Goal: Transaction & Acquisition: Book appointment/travel/reservation

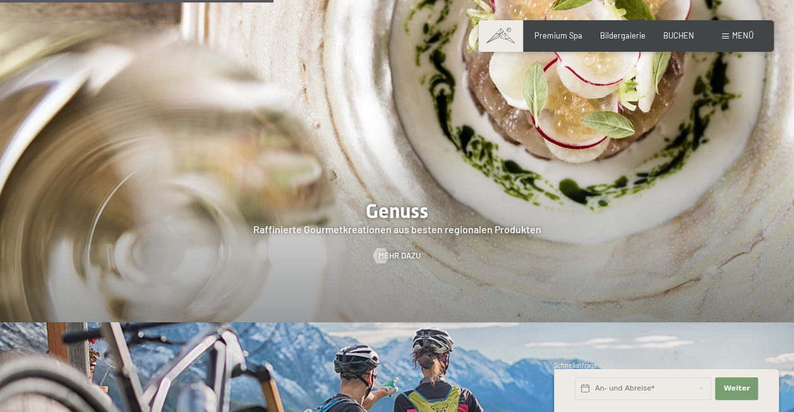
scroll to position [1579, 0]
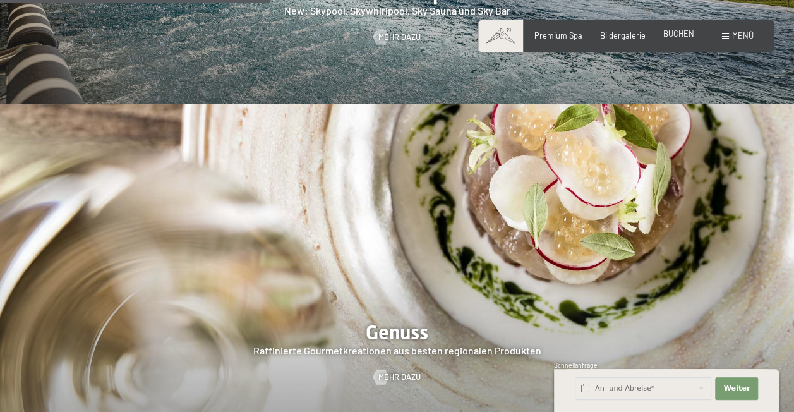
click at [671, 35] on span "BUCHEN" at bounding box center [678, 33] width 31 height 10
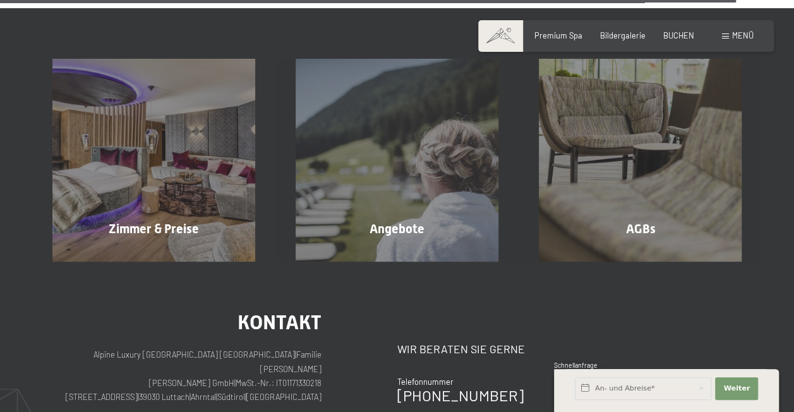
scroll to position [4086, 0]
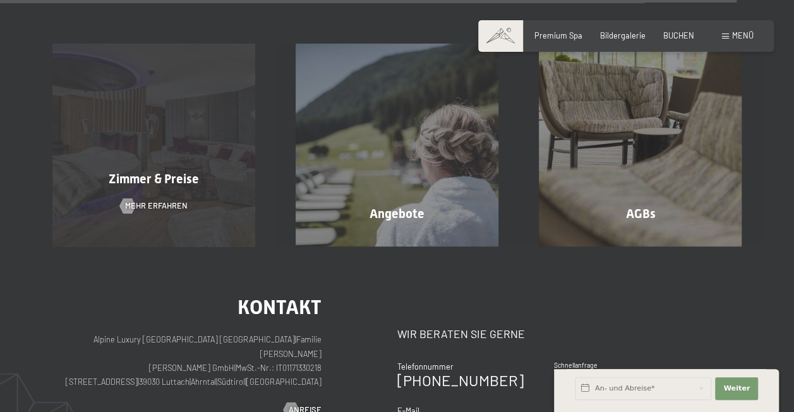
click at [167, 128] on div "Zimmer & Preise Mehr erfahren" at bounding box center [153, 145] width 243 height 203
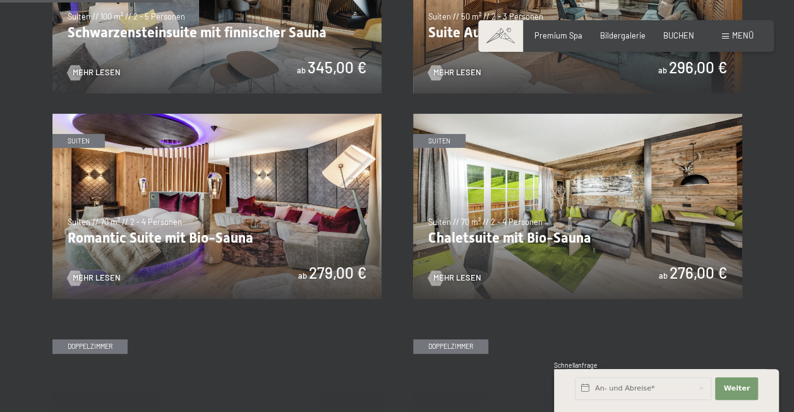
scroll to position [695, 0]
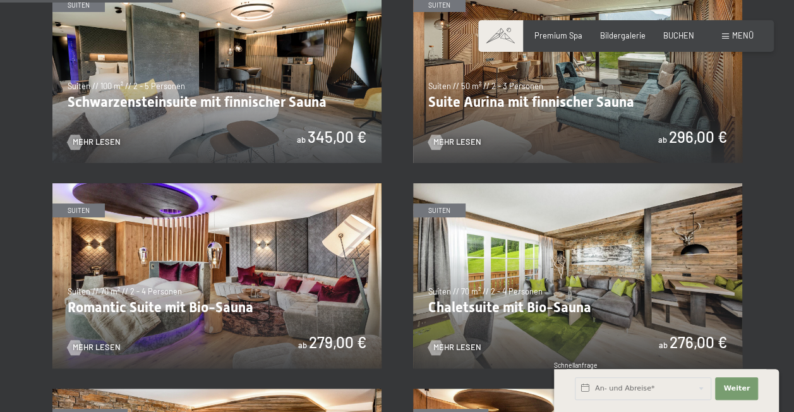
click at [657, 35] on div "Premium Spa Bildergalerie BUCHEN" at bounding box center [604, 35] width 213 height 11
click at [676, 37] on span "BUCHEN" at bounding box center [678, 33] width 31 height 10
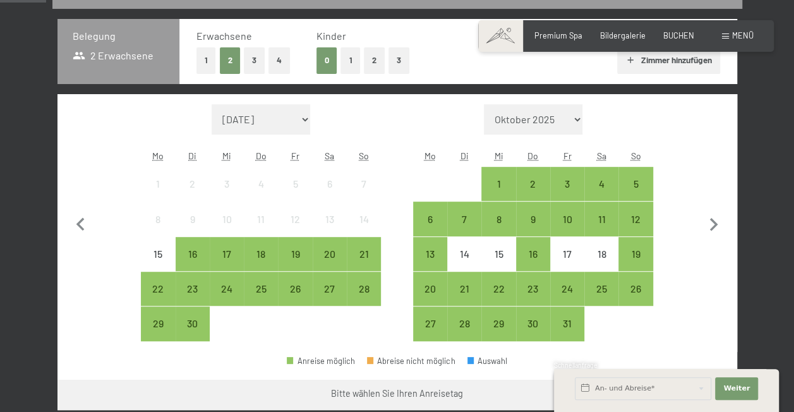
scroll to position [253, 0]
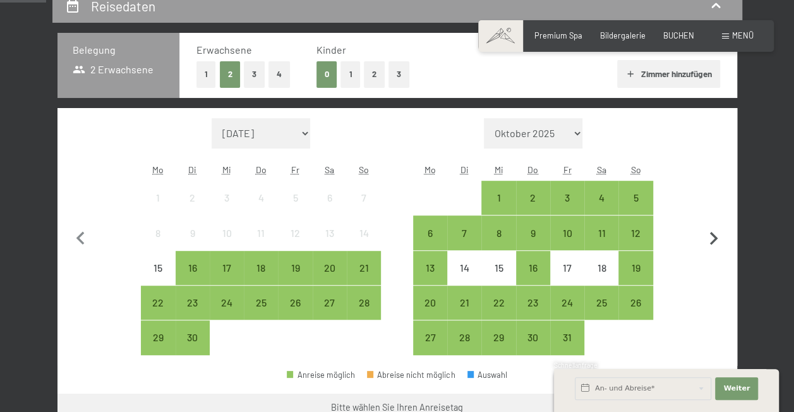
click at [710, 236] on icon "button" at bounding box center [713, 238] width 27 height 27
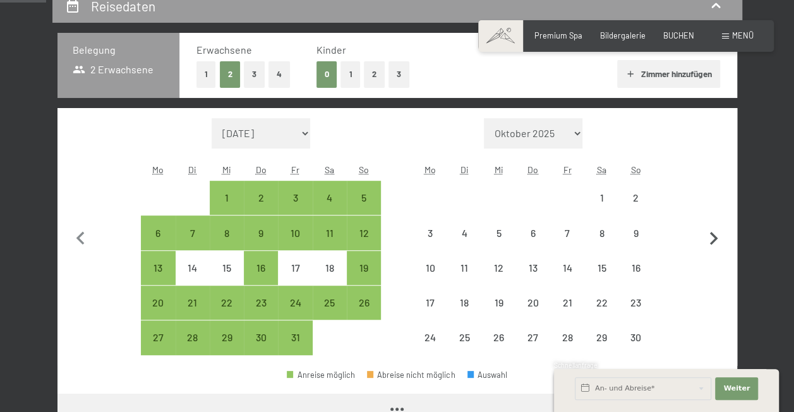
click at [710, 235] on icon "button" at bounding box center [713, 238] width 27 height 27
select select "2025-12-01"
select select "2026-01-01"
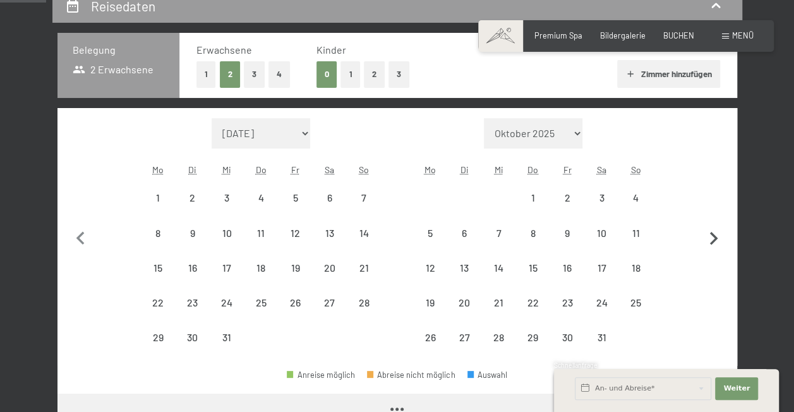
click at [710, 235] on icon "button" at bounding box center [713, 238] width 27 height 27
select select "2026-01-01"
select select "2026-02-01"
click at [710, 235] on icon "button" at bounding box center [713, 238] width 27 height 27
select select "2026-02-01"
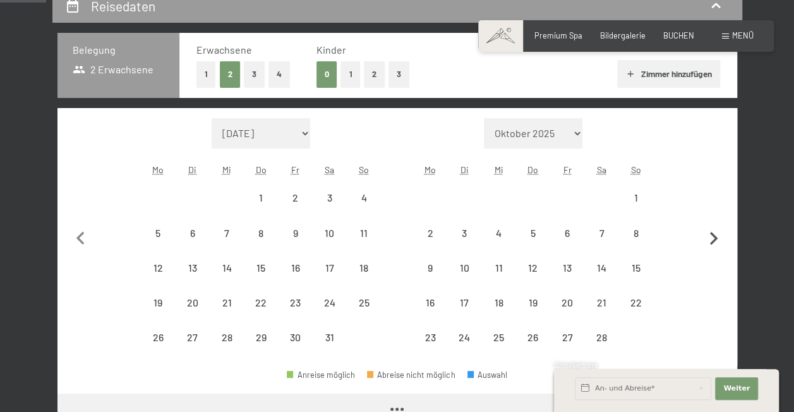
select select "2026-03-01"
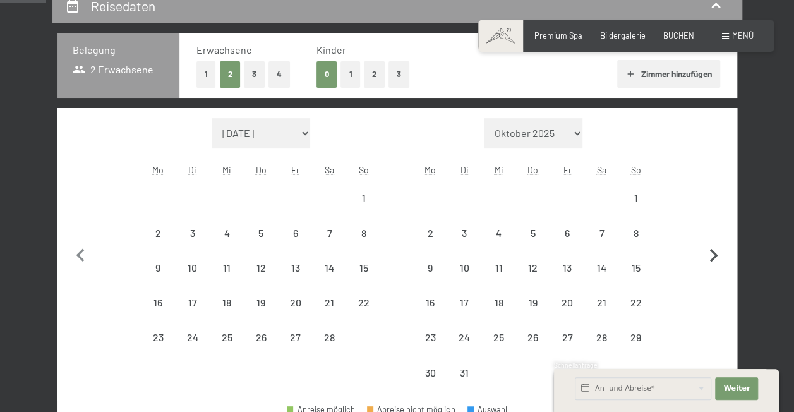
click at [710, 235] on button "button" at bounding box center [713, 254] width 27 height 272
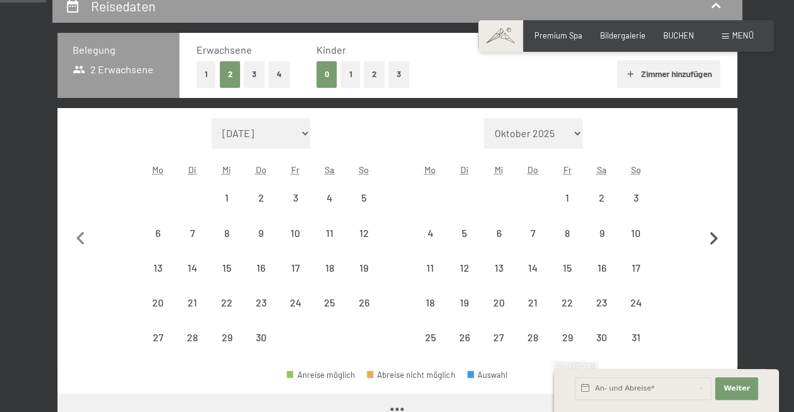
click at [710, 235] on icon "button" at bounding box center [713, 238] width 27 height 27
select select "2026-06-01"
select select "2026-07-01"
select select "2026-06-01"
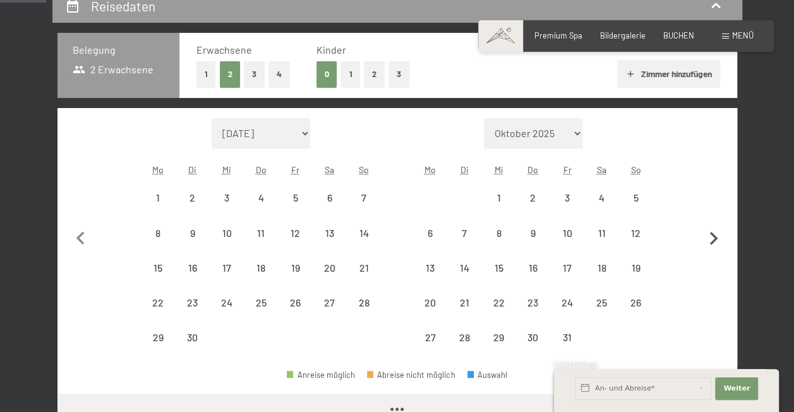
select select "2026-07-01"
select select "2026-06-01"
select select "2026-07-01"
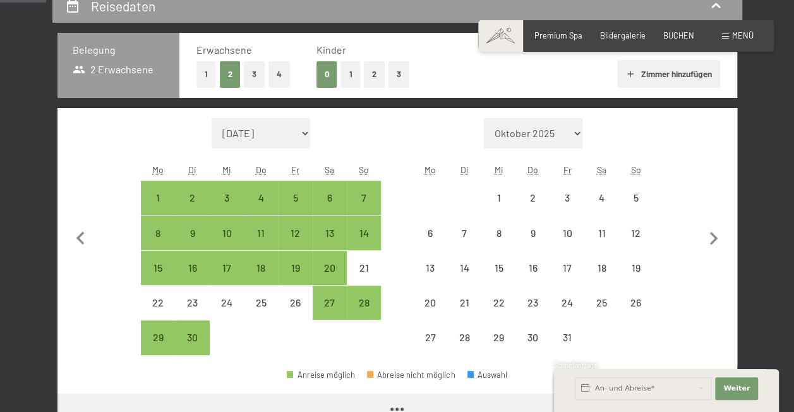
select select "2026-06-01"
select select "2026-07-01"
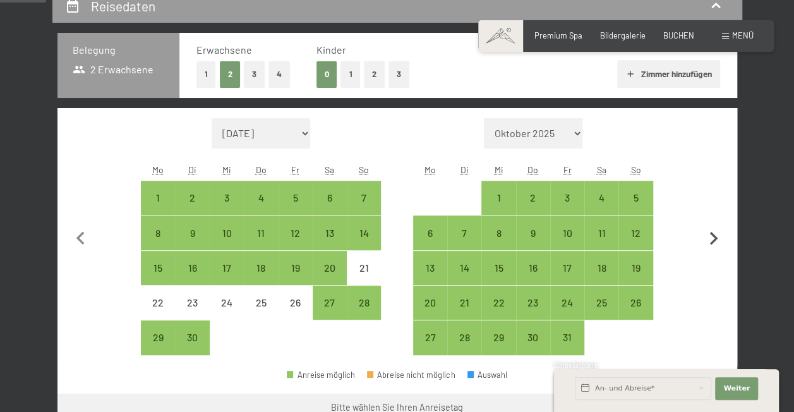
click at [716, 239] on icon "button" at bounding box center [713, 238] width 27 height 27
select select "2026-07-01"
select select "2026-08-01"
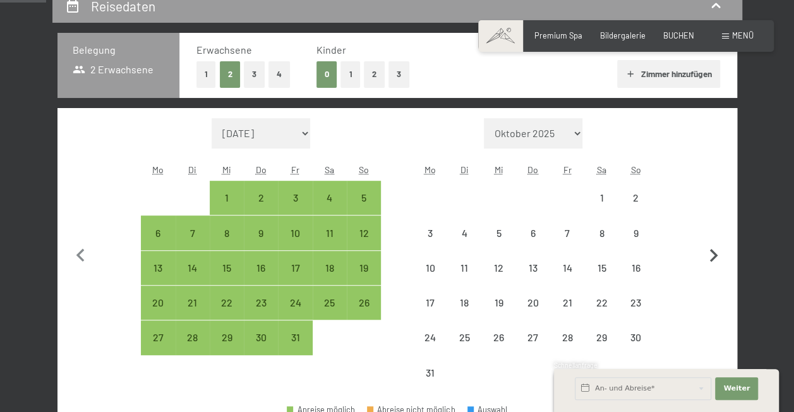
click at [713, 237] on button "button" at bounding box center [713, 254] width 27 height 272
select select "2026-08-01"
select select "2026-09-01"
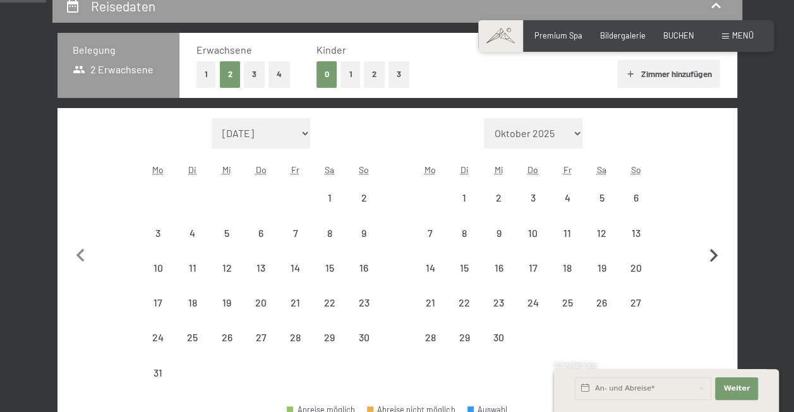
select select "2026-08-01"
select select "2026-09-01"
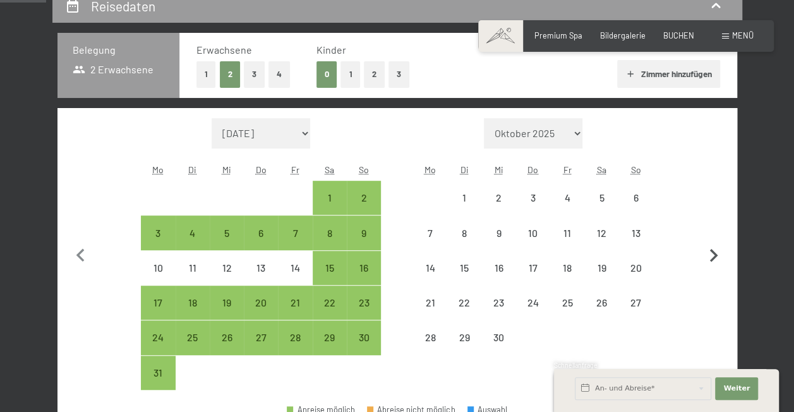
select select "2026-08-01"
select select "2026-09-01"
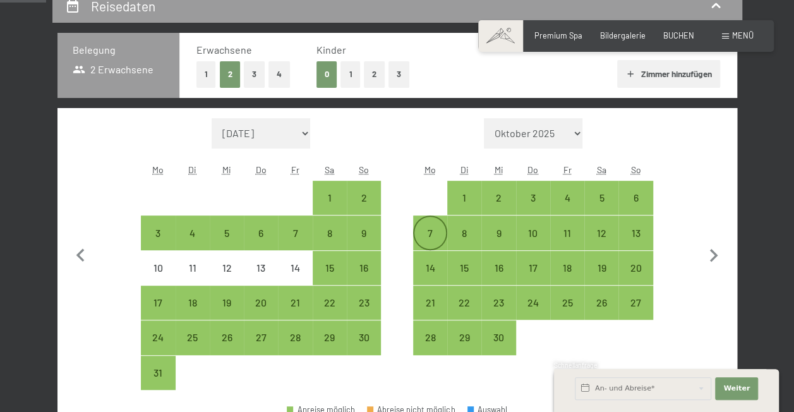
click at [429, 233] on div "7" at bounding box center [430, 244] width 32 height 32
select select "2026-08-01"
select select "2026-09-01"
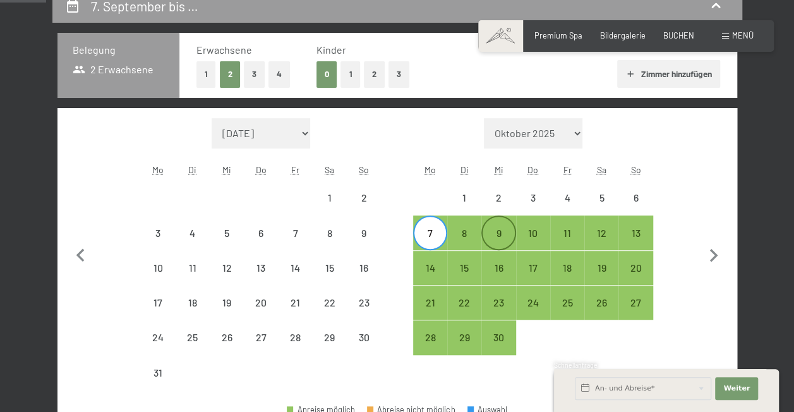
click at [486, 234] on div "9" at bounding box center [498, 244] width 32 height 32
select select "2026-08-01"
select select "2026-09-01"
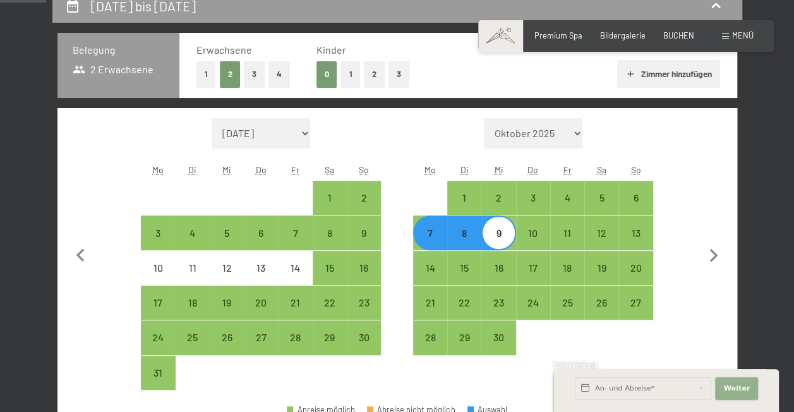
click at [740, 383] on button "Weiter Adressfelder ausblenden" at bounding box center [736, 388] width 43 height 23
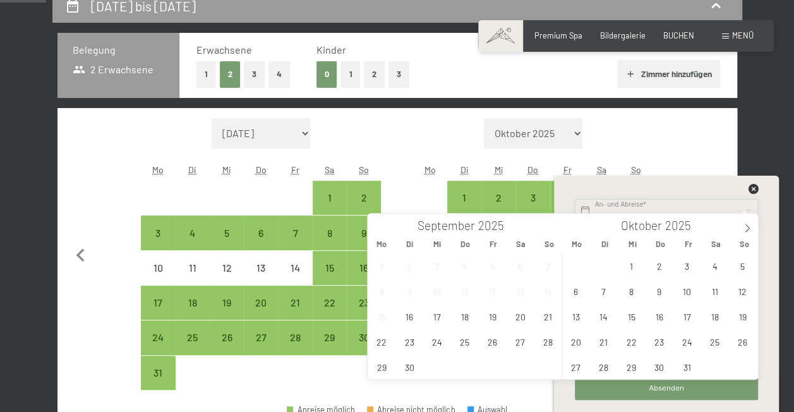
click at [753, 184] on icon at bounding box center [753, 189] width 10 height 10
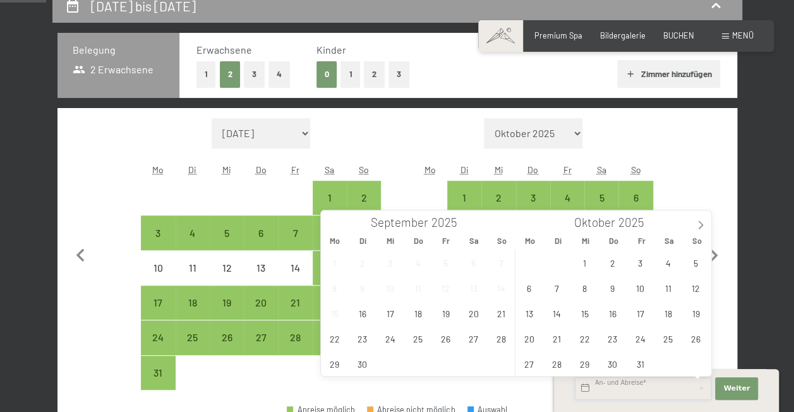
click at [642, 388] on input "text" at bounding box center [643, 388] width 136 height 23
click at [721, 188] on button "button" at bounding box center [713, 254] width 27 height 272
select select "2026-09-01"
select select "2026-10-01"
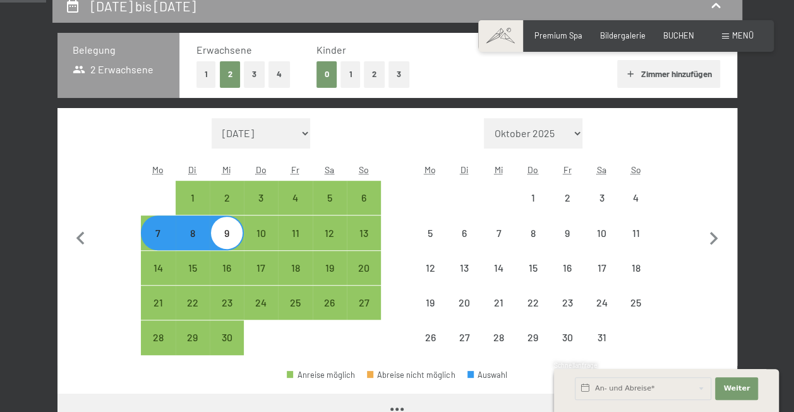
select select "2026-09-01"
select select "2026-10-01"
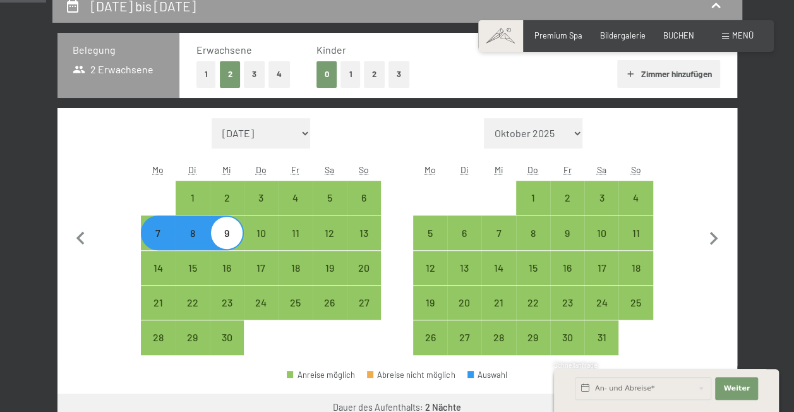
click at [397, 75] on button "3" at bounding box center [398, 74] width 21 height 26
select select "2026-09-01"
select select "2026-10-01"
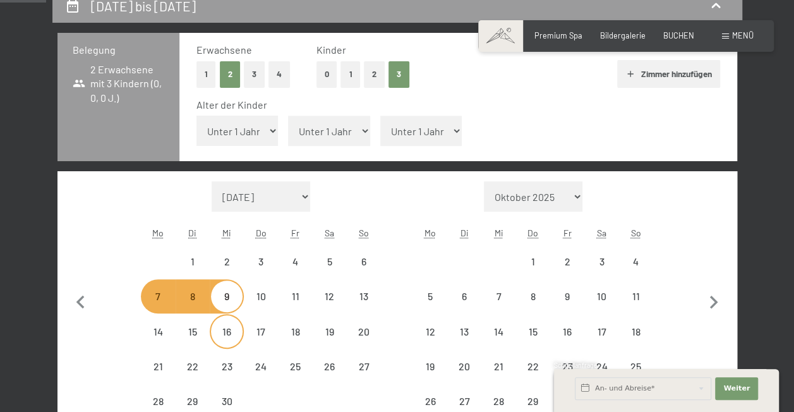
select select "2026-09-01"
select select "2026-10-01"
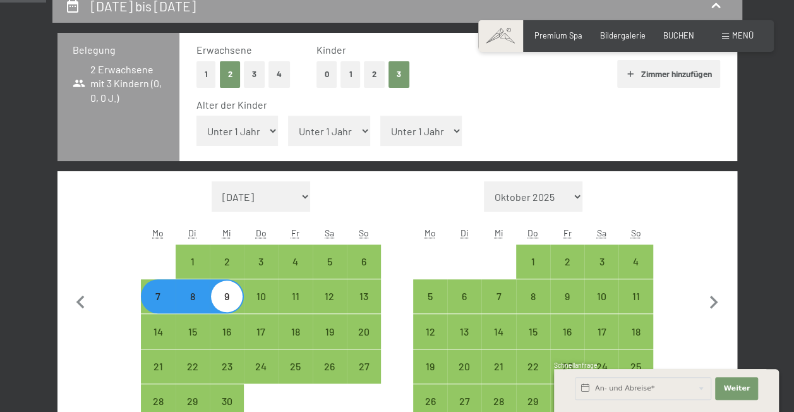
click at [243, 129] on select "Unter 1 Jahr 1 Jahr 2 Jahre 3 Jahre 4 Jahre 5 Jahre 6 Jahre 7 Jahre 8 Jahre 9 J…" at bounding box center [237, 131] width 82 height 30
select select "13"
click at [196, 116] on select "Unter 1 Jahr 1 Jahr 2 Jahre 3 Jahre 4 Jahre 5 Jahre 6 Jahre 7 Jahre 8 Jahre 9 J…" at bounding box center [237, 131] width 82 height 30
select select "2026-09-01"
select select "2026-10-01"
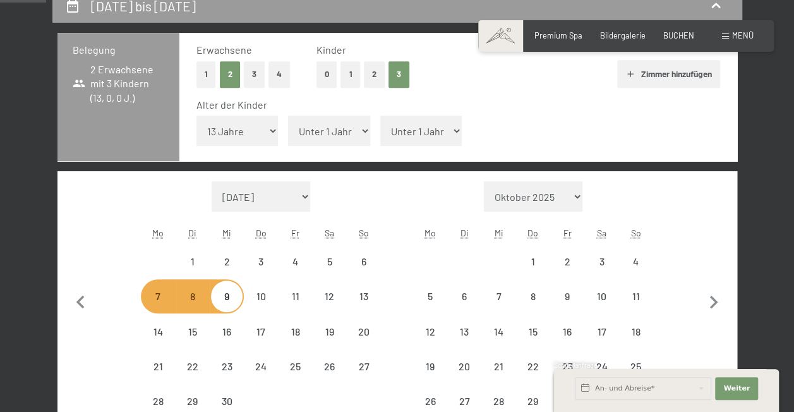
click at [331, 133] on select "Unter 1 Jahr 1 Jahr 2 Jahre 3 Jahre 4 Jahre 5 Jahre 6 Jahre 7 Jahre 8 Jahre 9 J…" at bounding box center [329, 131] width 82 height 30
select select "2026-09-01"
select select "2026-10-01"
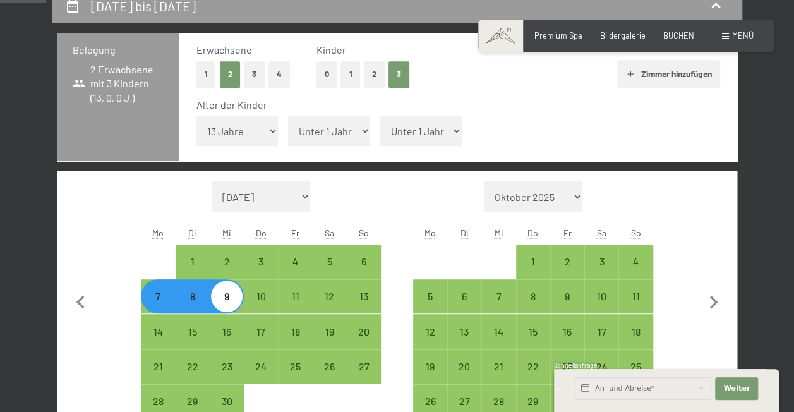
select select "12"
click at [288, 116] on select "Unter 1 Jahr 1 Jahr 2 Jahre 3 Jahre 4 Jahre 5 Jahre 6 Jahre 7 Jahre 8 Jahre 9 J…" at bounding box center [329, 131] width 82 height 30
select select "2026-09-01"
select select "2026-10-01"
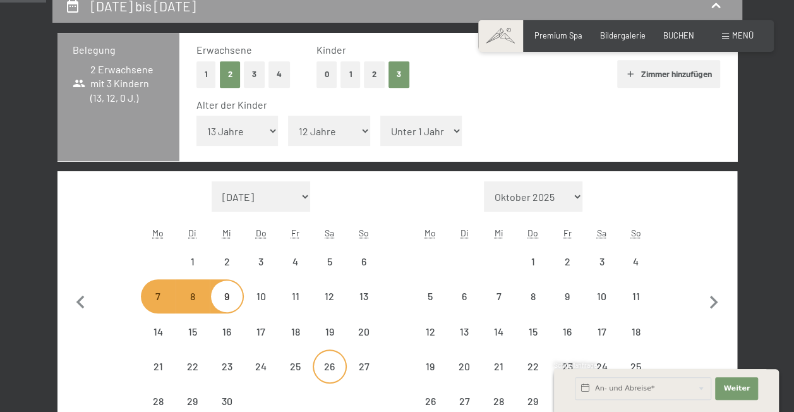
click at [317, 357] on div "26" at bounding box center [330, 366] width 32 height 32
select select "2026-09-01"
select select "2026-10-01"
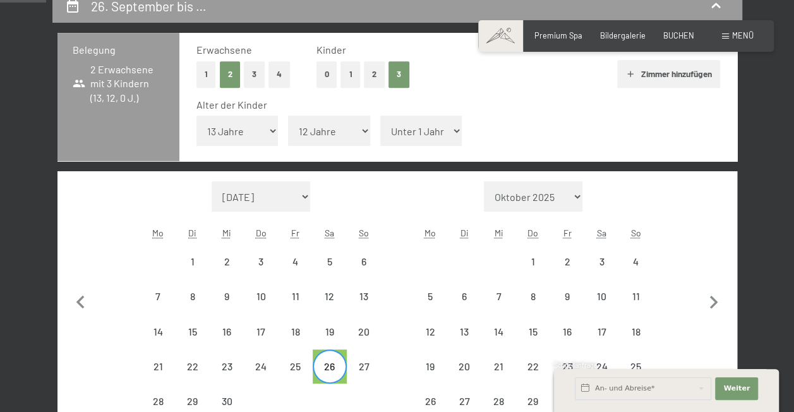
select select "2026-09-01"
select select "2026-10-01"
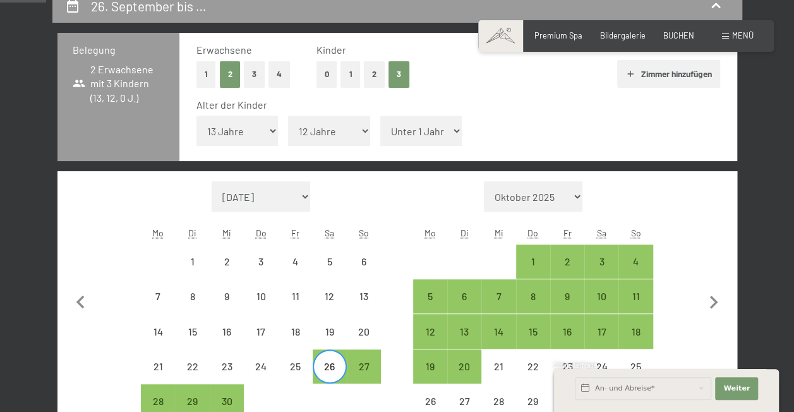
click at [325, 128] on select "Unter 1 Jahr 1 Jahr 2 Jahre 3 Jahre 4 Jahre 5 Jahre 6 Jahre 7 Jahre 8 Jahre 9 J…" at bounding box center [329, 131] width 82 height 30
select select "5"
click at [288, 116] on select "Unter 1 Jahr 1 Jahr 2 Jahre 3 Jahre 4 Jahre 5 Jahre 6 Jahre 7 Jahre 8 Jahre 9 J…" at bounding box center [329, 131] width 82 height 30
select select "2026-09-01"
select select "2026-10-01"
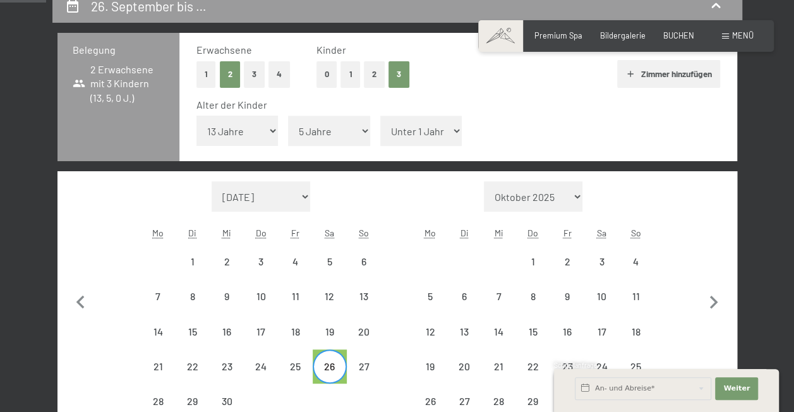
click at [340, 132] on select "Unter 1 Jahr 1 Jahr 2 Jahre 3 Jahre 4 Jahre 5 Jahre 6 Jahre 7 Jahre 8 Jahre 9 J…" at bounding box center [329, 131] width 82 height 30
select select "2026-09-01"
select select "2026-10-01"
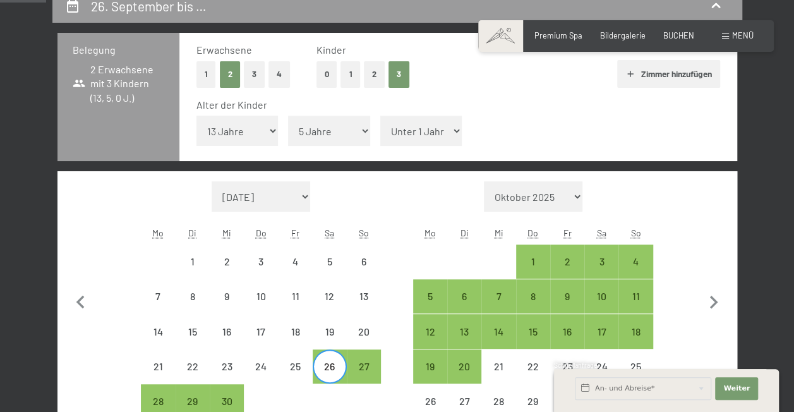
select select "11"
click at [288, 116] on select "Unter 1 Jahr 1 Jahr 2 Jahre 3 Jahre 4 Jahre 5 Jahre 6 Jahre 7 Jahre 8 Jahre 9 J…" at bounding box center [329, 131] width 82 height 30
select select "2026-09-01"
select select "2026-10-01"
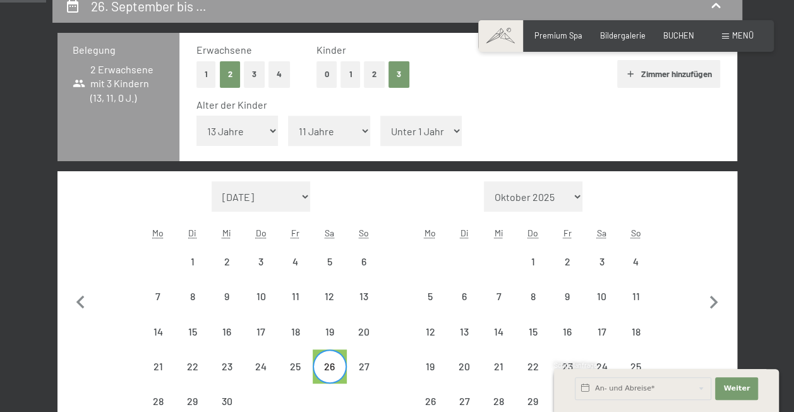
drag, startPoint x: 416, startPoint y: 126, endPoint x: 416, endPoint y: 133, distance: 6.9
click at [416, 126] on select "Unter 1 Jahr 1 Jahr 2 Jahre 3 Jahre 4 Jahre 5 Jahre 6 Jahre 7 Jahre 8 Jahre 9 J…" at bounding box center [421, 131] width 82 height 30
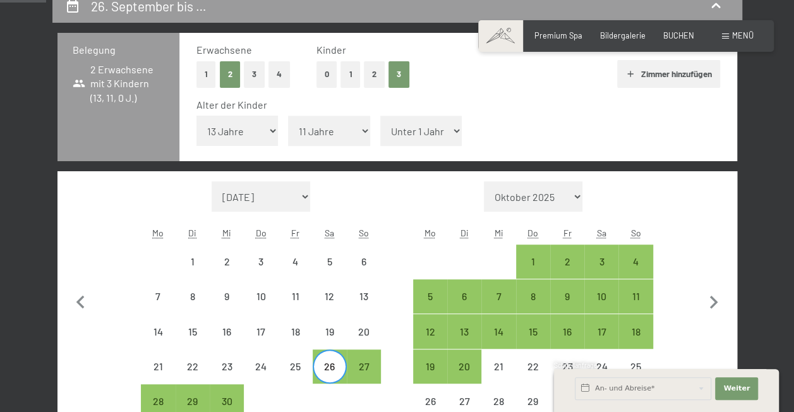
select select "2026-09-01"
select select "2026-10-01"
select select "8"
click at [380, 116] on select "Unter 1 Jahr 1 Jahr 2 Jahre 3 Jahre 4 Jahre 5 Jahre 6 Jahre 7 Jahre 8 Jahre 9 J…" at bounding box center [421, 131] width 82 height 30
select select "2026-09-01"
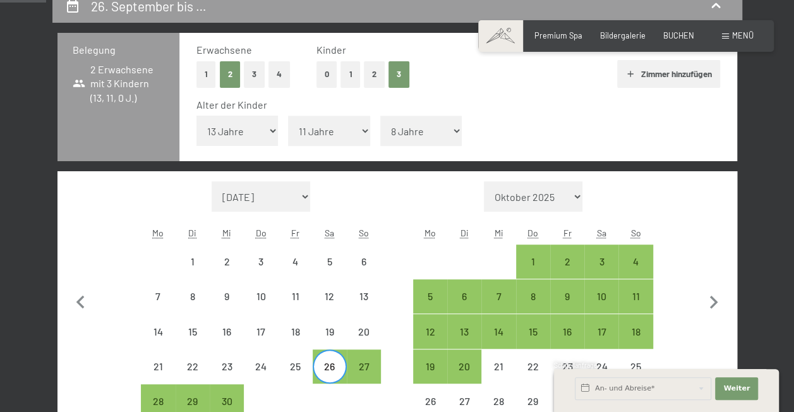
select select "2026-10-01"
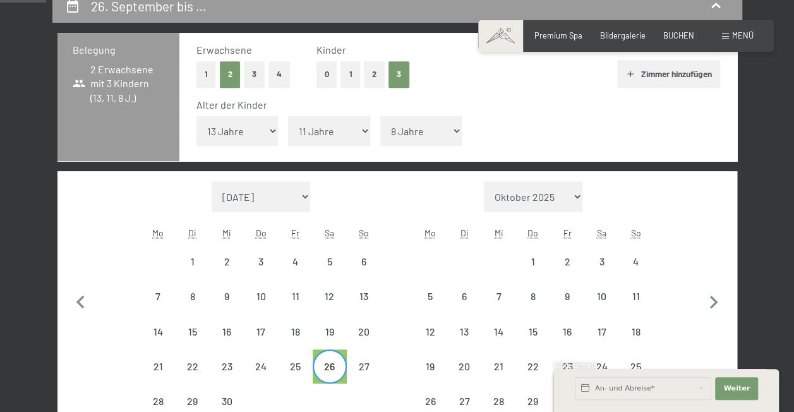
select select "2026-09-01"
select select "2026-10-01"
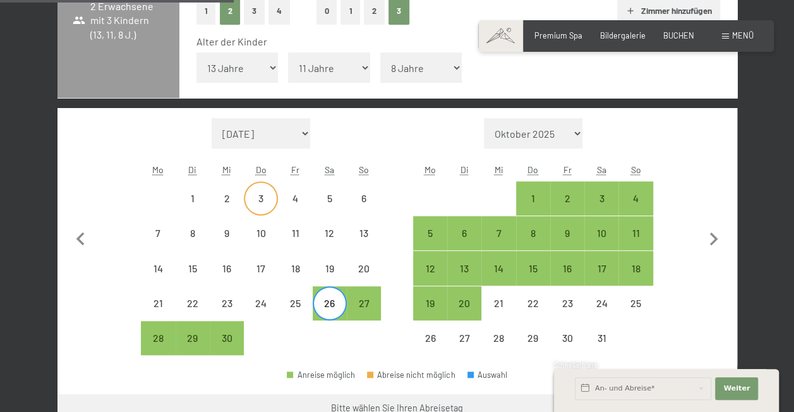
scroll to position [442, 0]
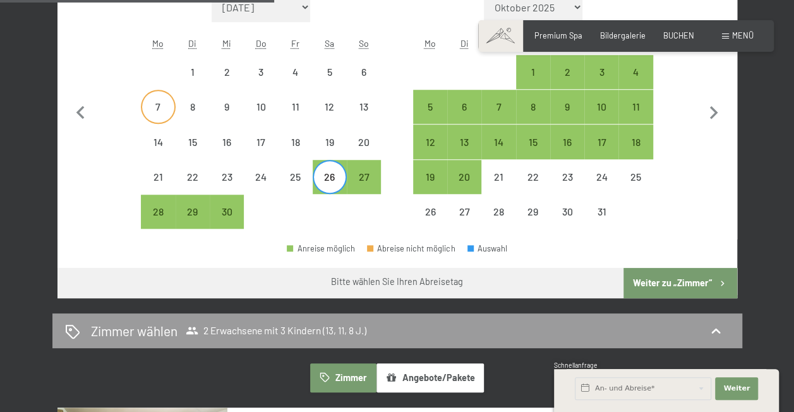
click at [149, 106] on div "7" at bounding box center [158, 118] width 32 height 32
select select "2026-09-01"
select select "2026-10-01"
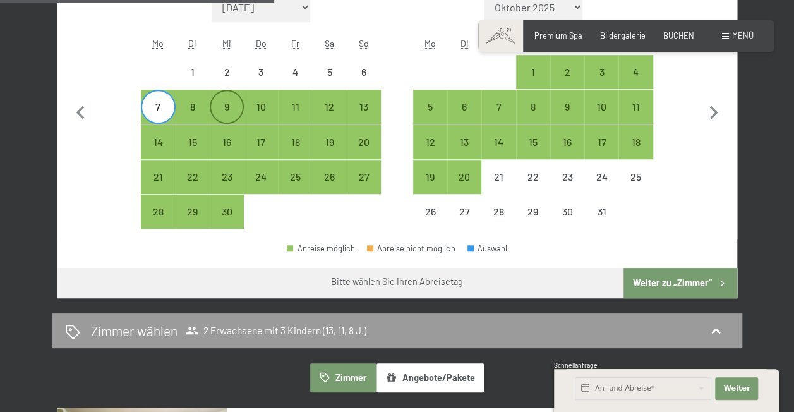
click at [224, 105] on div "9" at bounding box center [227, 118] width 32 height 32
select select "2026-09-01"
select select "2026-10-01"
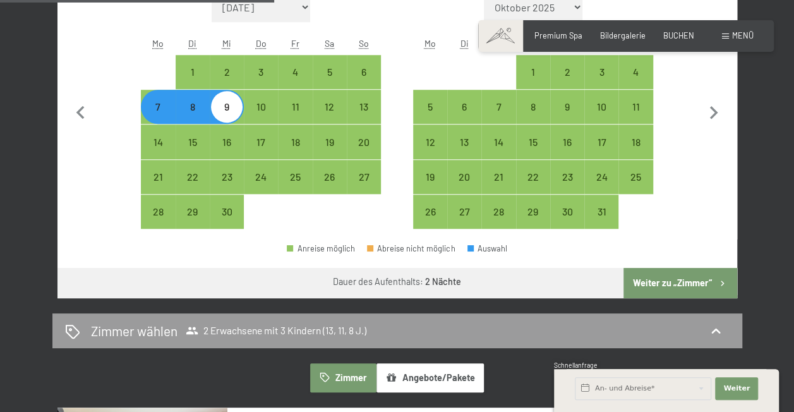
click at [151, 113] on div "7" at bounding box center [158, 118] width 32 height 32
select select "2026-09-01"
select select "2026-10-01"
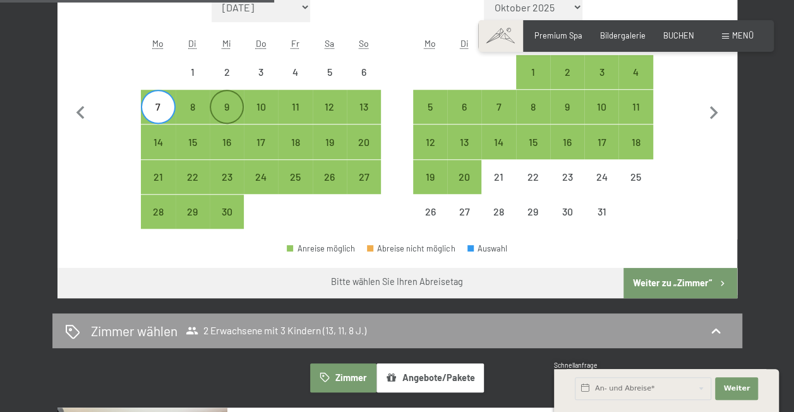
click at [219, 110] on div "9" at bounding box center [227, 118] width 32 height 32
select select "2026-09-01"
select select "2026-10-01"
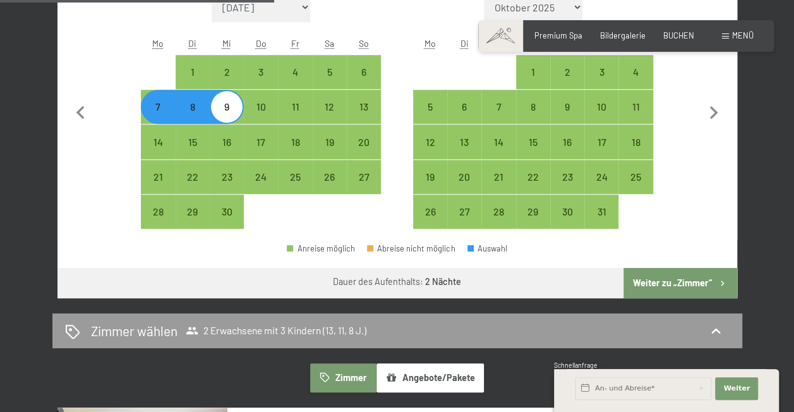
click at [691, 280] on button "Weiter zu „Zimmer“" at bounding box center [679, 283] width 113 height 30
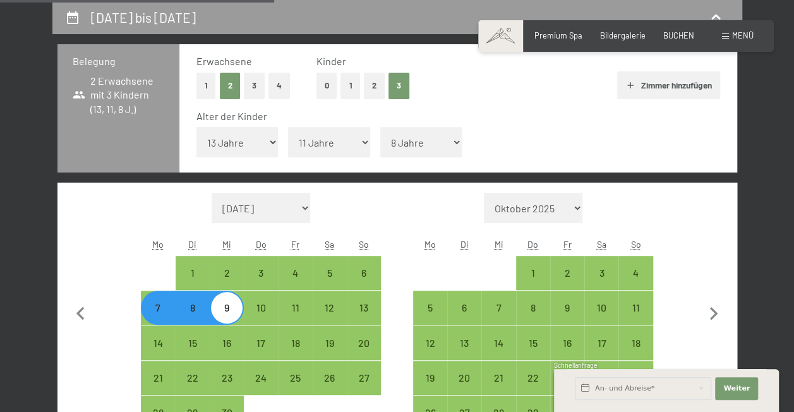
select select "2026-09-01"
select select "2026-10-01"
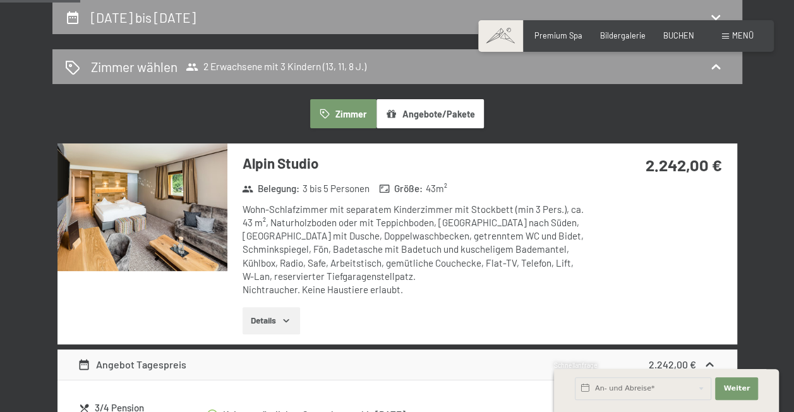
click at [258, 338] on div "Alpin Studio Belegung : 3 bis 5 Personen Größe : 43 m² Wohn-Schlafzimmer mit se…" at bounding box center [405, 243] width 357 height 201
click at [260, 330] on button "Details" at bounding box center [271, 321] width 57 height 28
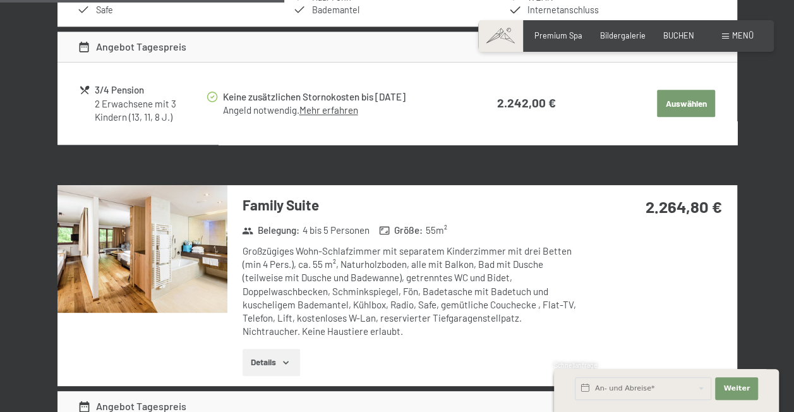
scroll to position [873, 0]
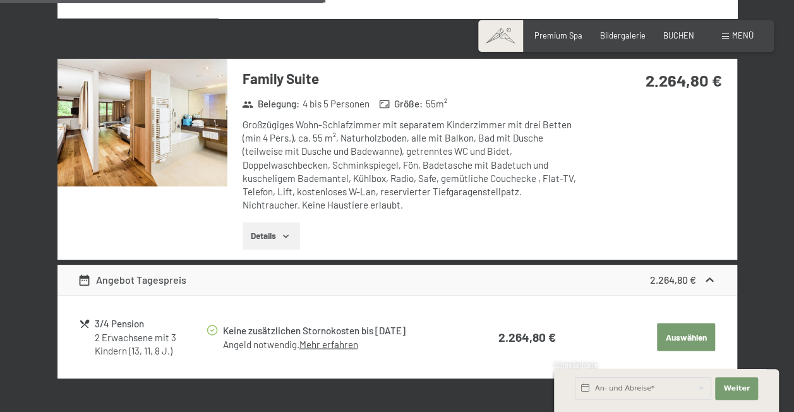
click at [191, 144] on img at bounding box center [142, 123] width 170 height 128
click at [0, 0] on button "button" at bounding box center [0, 0] width 0 height 0
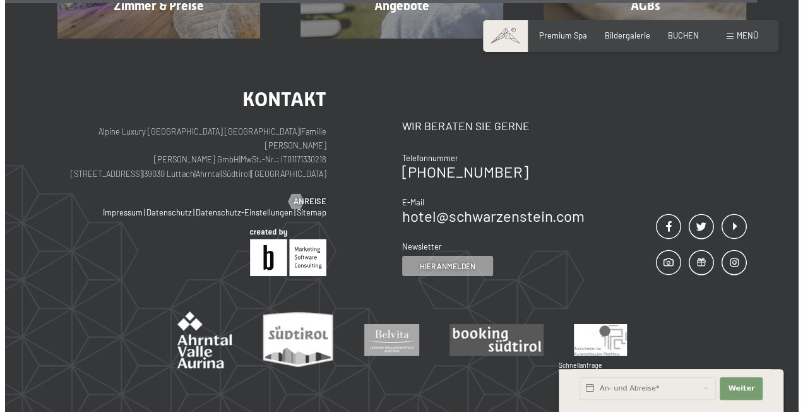
scroll to position [2073, 0]
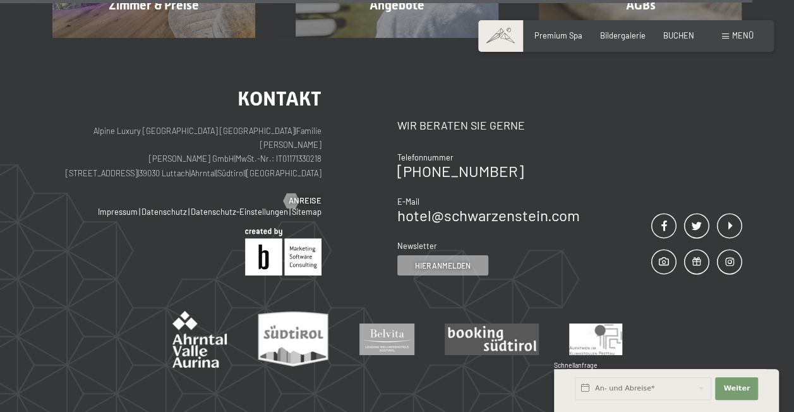
click at [433, 275] on div at bounding box center [397, 321] width 690 height 92
click at [436, 260] on span "Hier anmelden" at bounding box center [443, 265] width 56 height 11
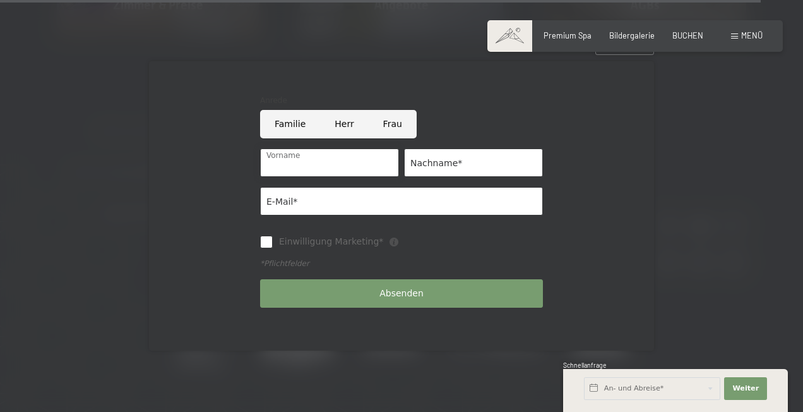
click at [308, 149] on input "Vorname" at bounding box center [329, 162] width 139 height 28
type input "Reinhard"
type input "Wittwer"
type input "reinhard.wittwer@gmos.ch"
click at [291, 123] on input "Familie" at bounding box center [290, 124] width 60 height 28
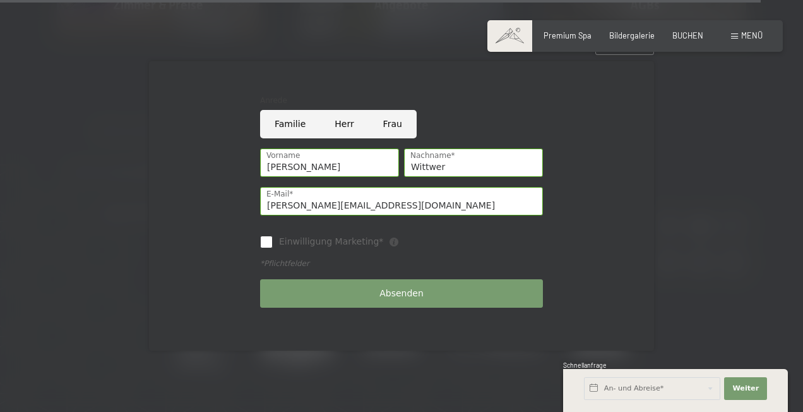
radio input "true"
drag, startPoint x: 274, startPoint y: 237, endPoint x: 279, endPoint y: 249, distance: 12.8
click at [274, 237] on label "Einwilligung Marketing*" at bounding box center [328, 242] width 111 height 13
click at [273, 237] on input "Einwilligung Marketing*" at bounding box center [266, 242] width 13 height 13
drag, startPoint x: 272, startPoint y: 240, endPoint x: 277, endPoint y: 248, distance: 9.1
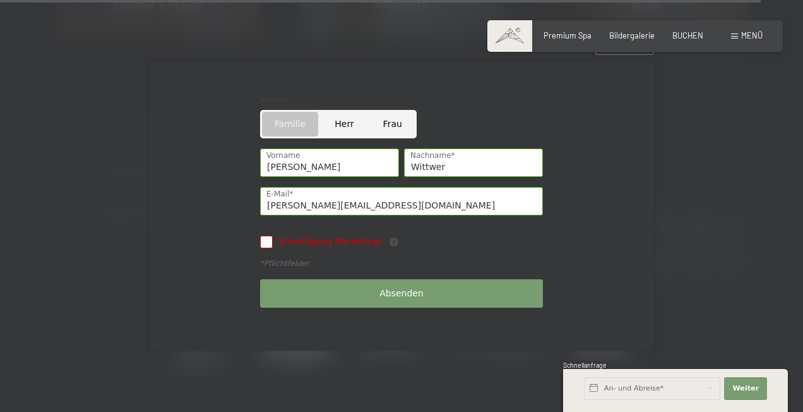
click at [272, 240] on input "Einwilligung Marketing*" at bounding box center [266, 242] width 13 height 13
checkbox input "true"
click at [309, 294] on button "Absenden" at bounding box center [401, 293] width 283 height 28
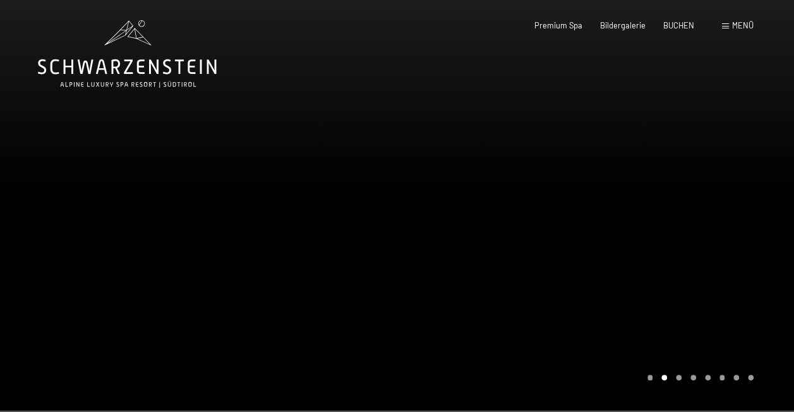
drag, startPoint x: 549, startPoint y: 174, endPoint x: 786, endPoint y: 159, distance: 236.7
click at [788, 159] on div at bounding box center [595, 205] width 397 height 410
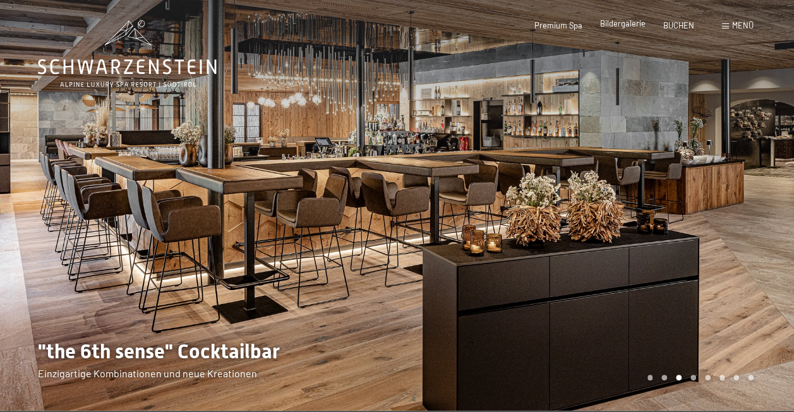
click at [629, 28] on div "Bildergalerie" at bounding box center [622, 23] width 45 height 11
click at [630, 30] on div "Premium Spa Bildergalerie BUCHEN" at bounding box center [604, 25] width 213 height 11
click at [627, 22] on span "Bildergalerie" at bounding box center [622, 23] width 45 height 10
